Goal: Check status: Check status

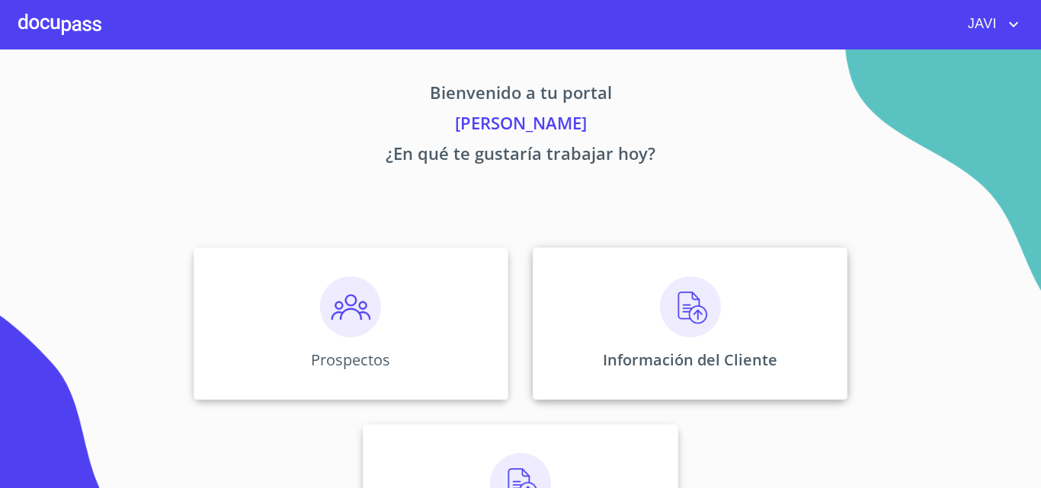
click at [679, 315] on img at bounding box center [690, 307] width 61 height 61
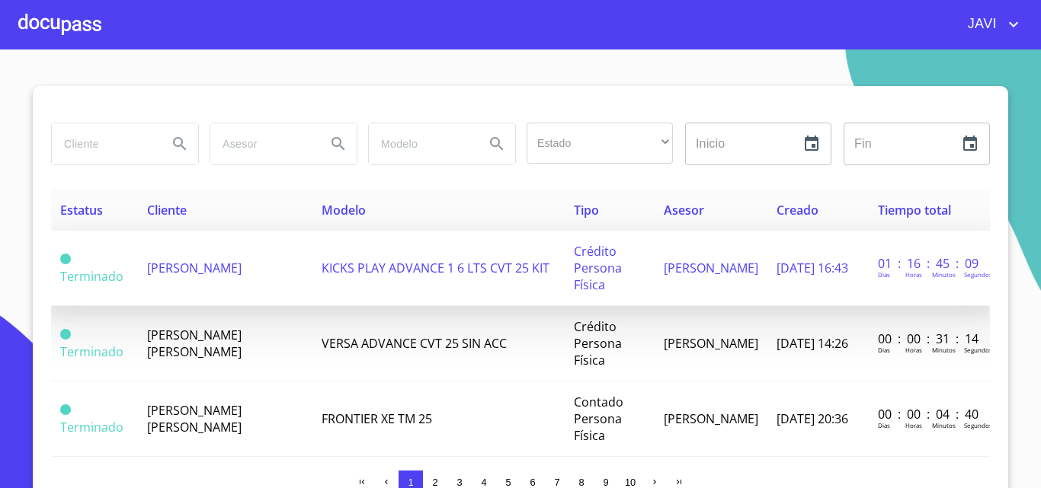
click at [366, 260] on span "KICKS PLAY ADVANCE 1 6 LTS CVT 25 KIT" at bounding box center [436, 268] width 228 height 17
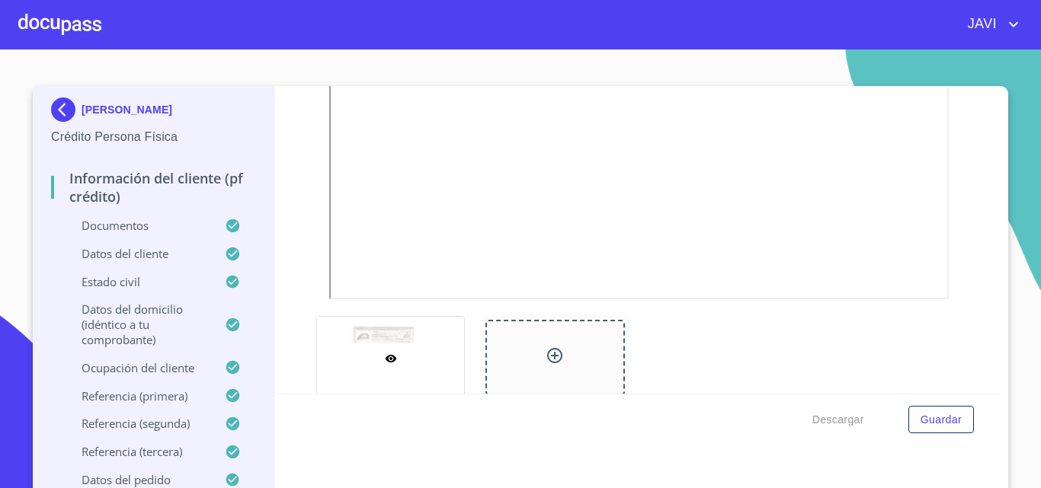
scroll to position [457, 0]
click at [1015, 22] on icon "account of current user" at bounding box center [1013, 24] width 18 height 18
click at [1007, 31] on li "Salir" at bounding box center [998, 31] width 50 height 27
